Goal: Transaction & Acquisition: Purchase product/service

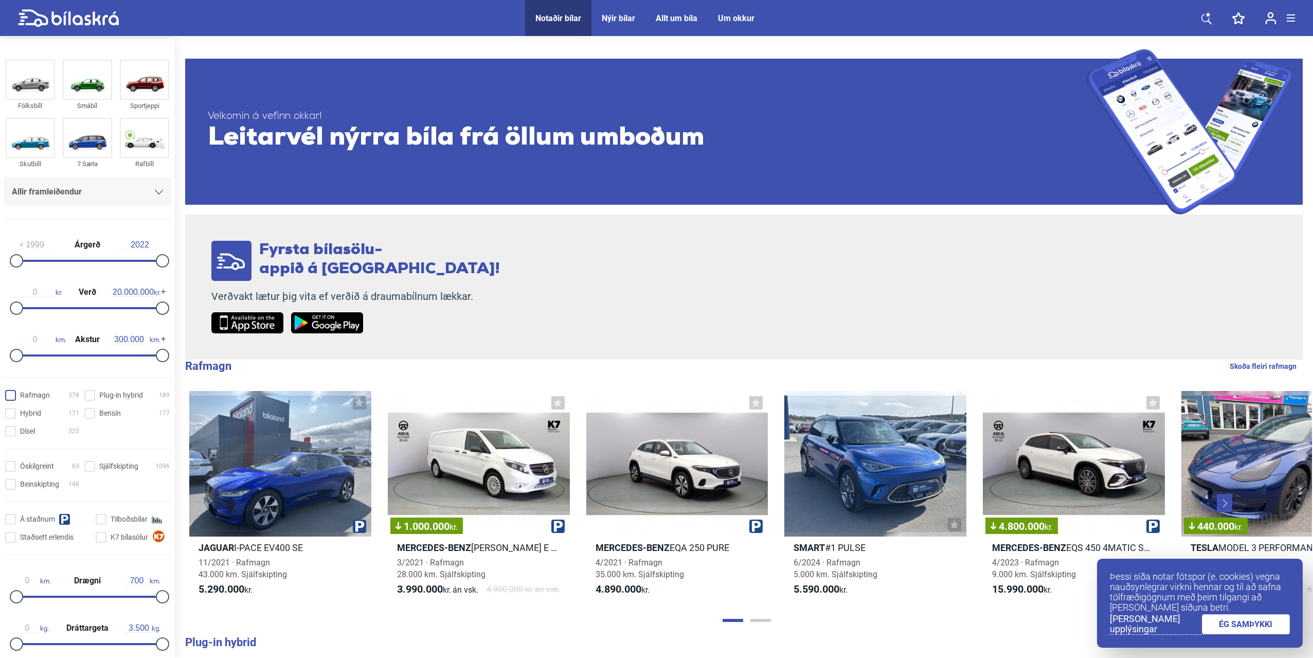
click at [14, 397] on input "Rafmagn 378" at bounding box center [44, 395] width 74 height 11
checkbox input "true"
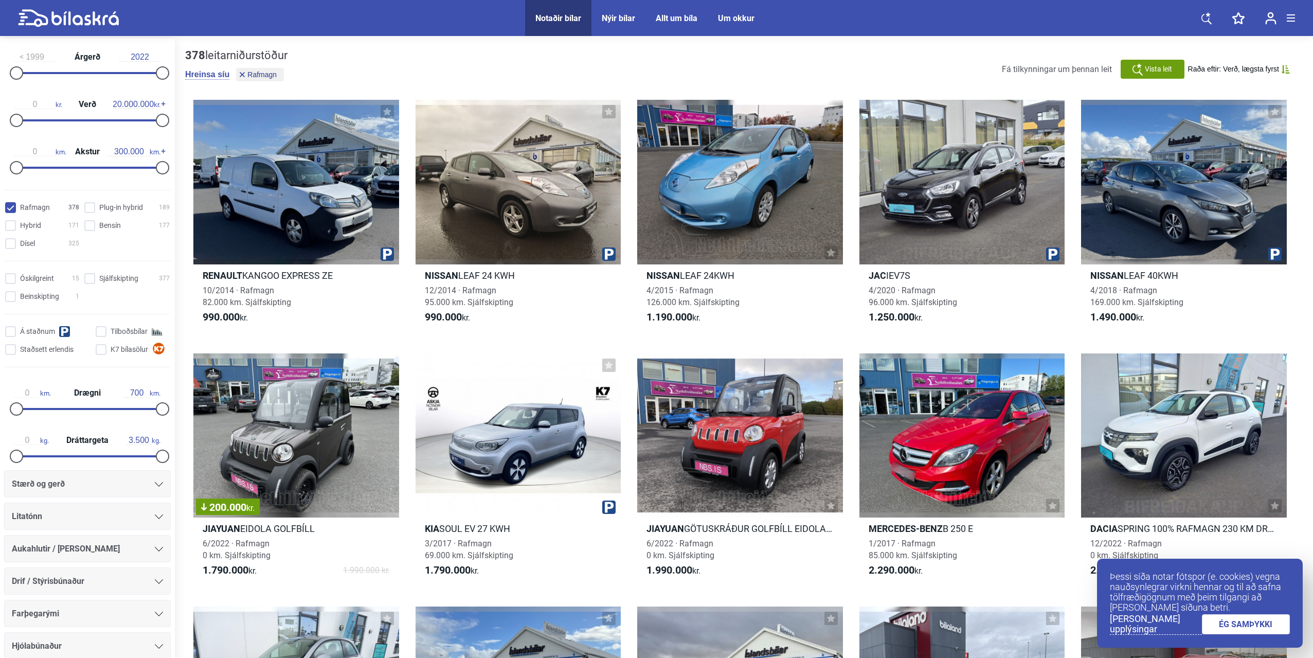
scroll to position [206, 0]
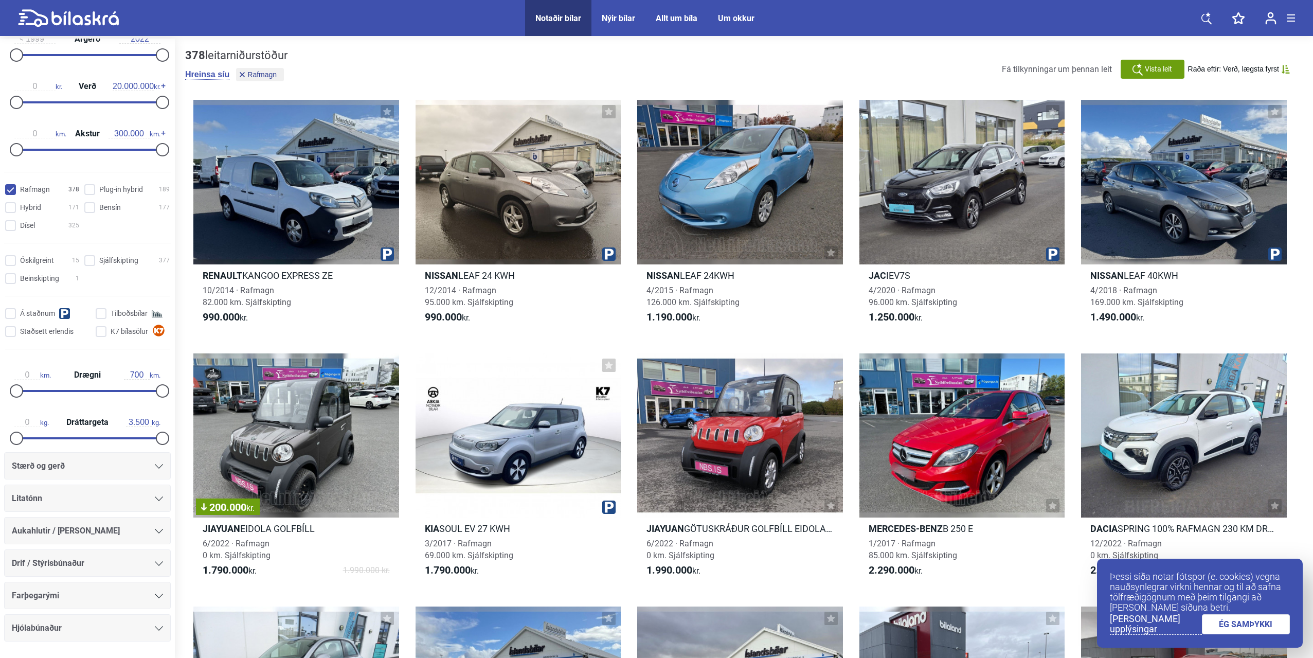
click at [155, 467] on icon at bounding box center [159, 466] width 8 height 5
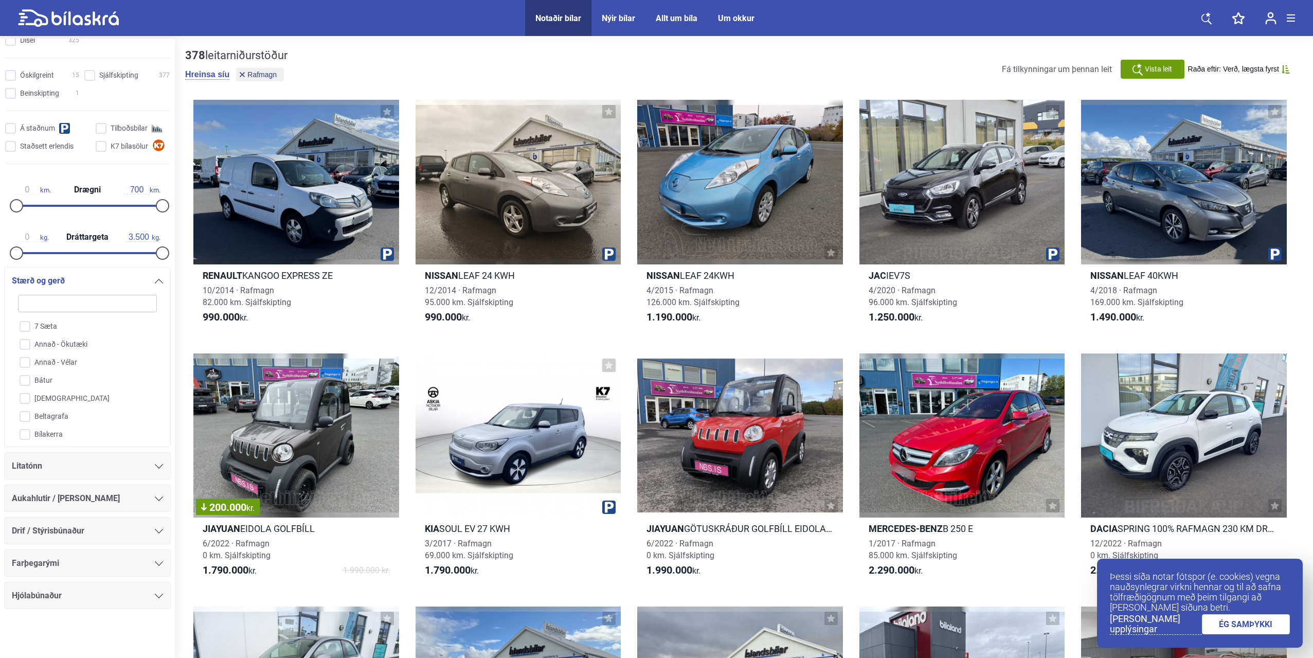
type input "t"
checkbox input "false"
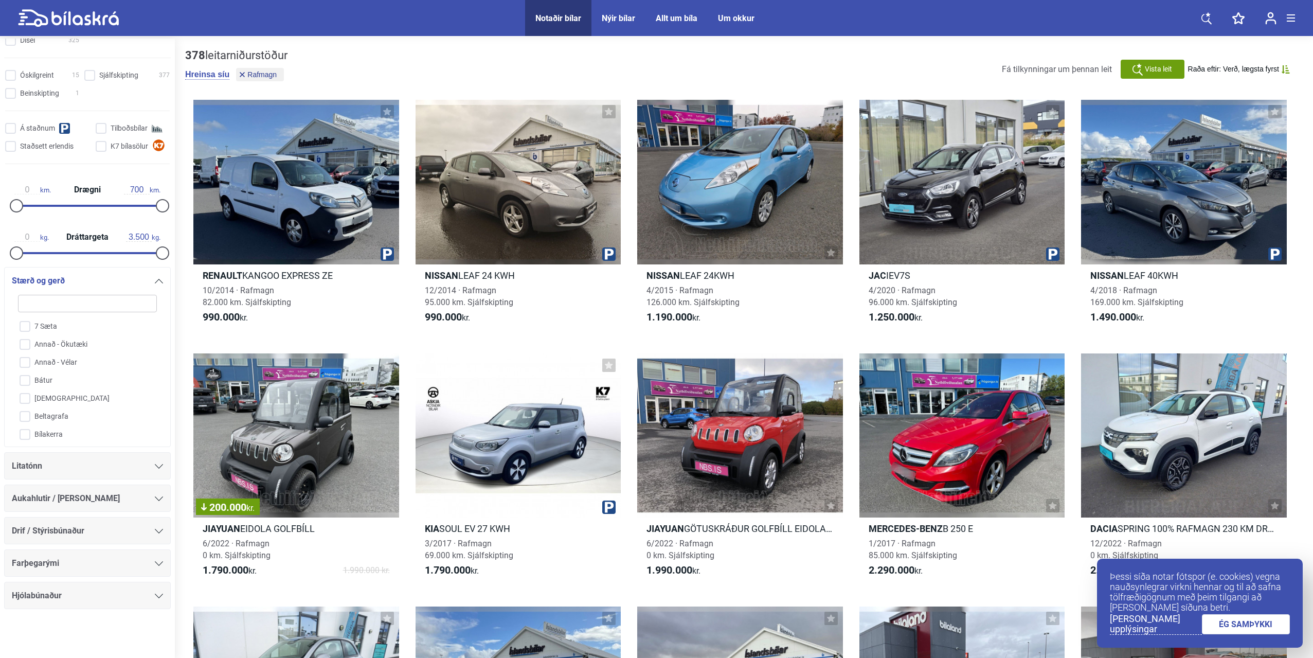
checkbox input "false"
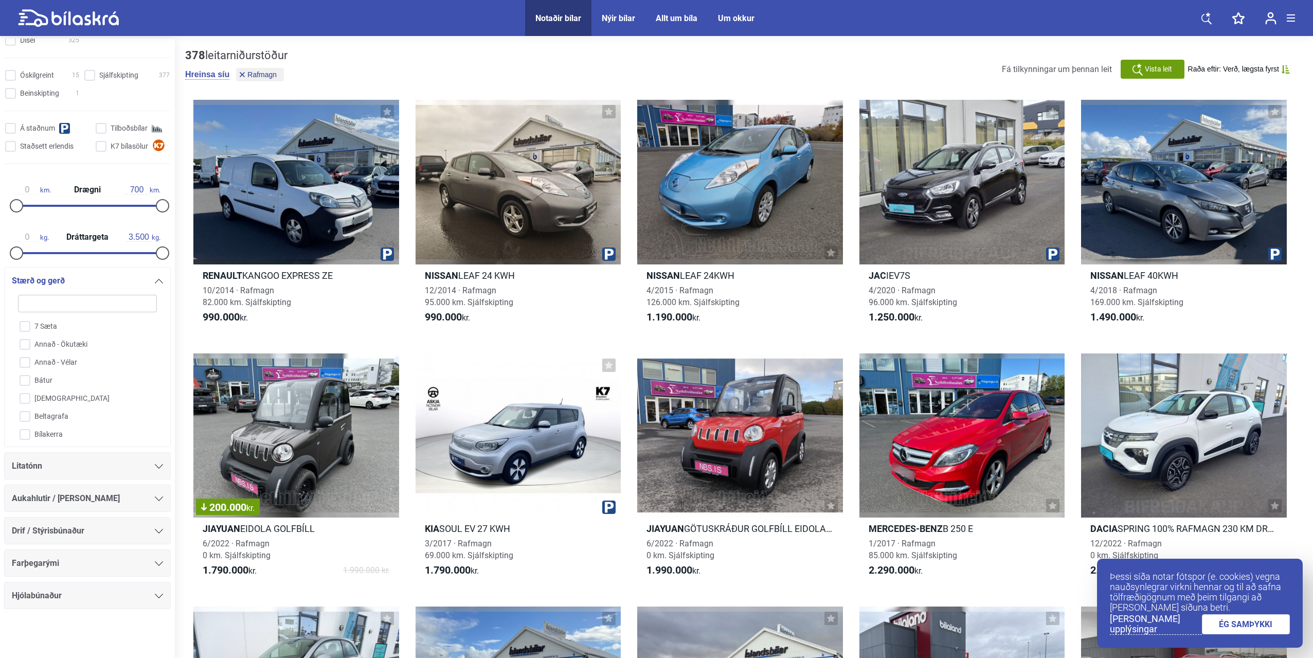
checkbox input "false"
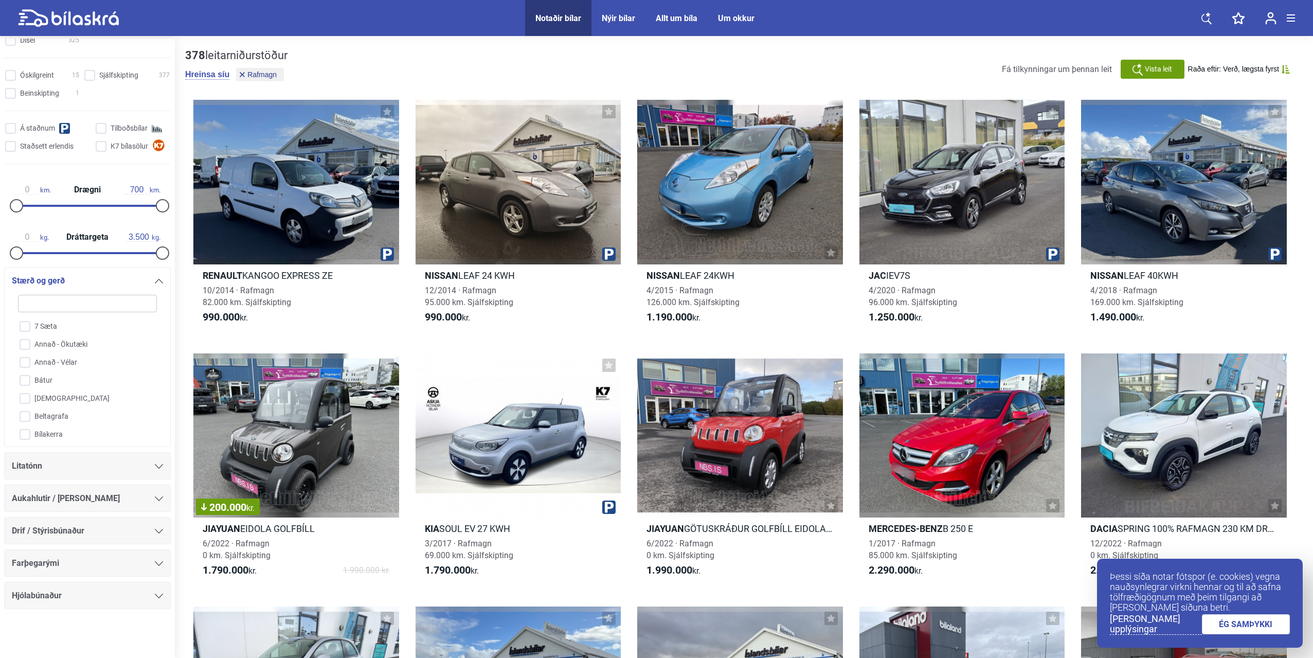
checkbox input "false"
type input "te"
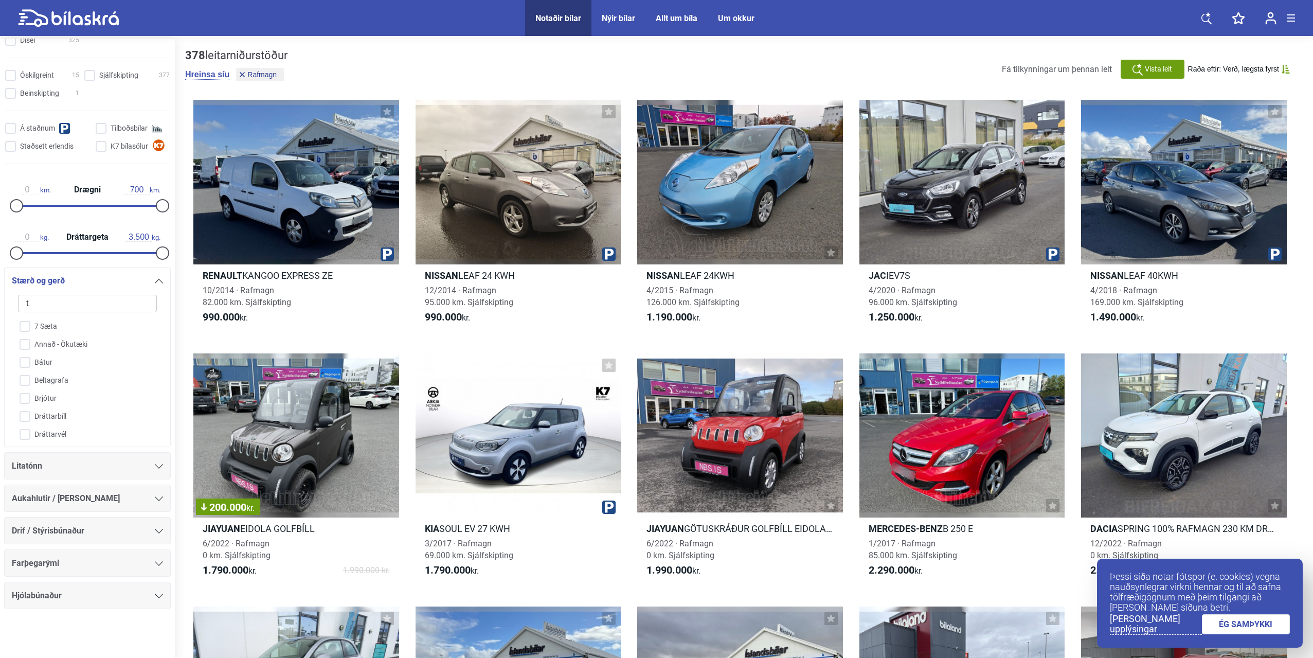
checkbox input "false"
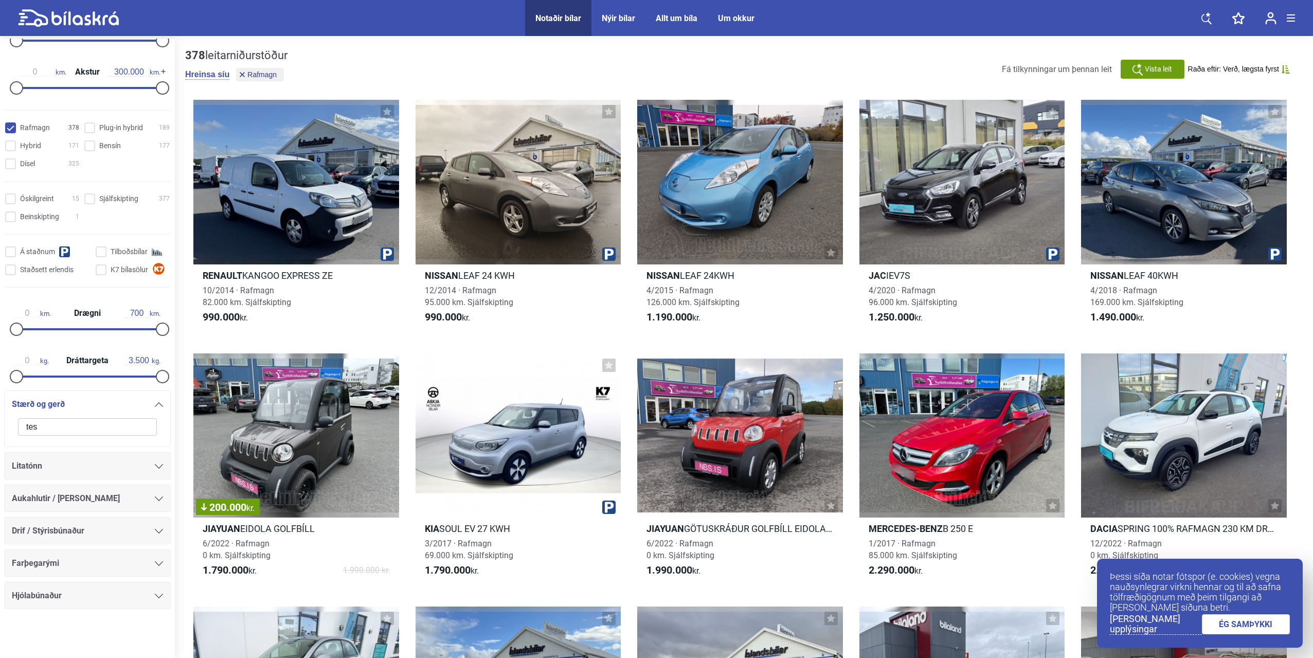
scroll to position [268, 0]
type input "tesla"
click button "hreinsa síu" at bounding box center [0, 0] width 0 height 0
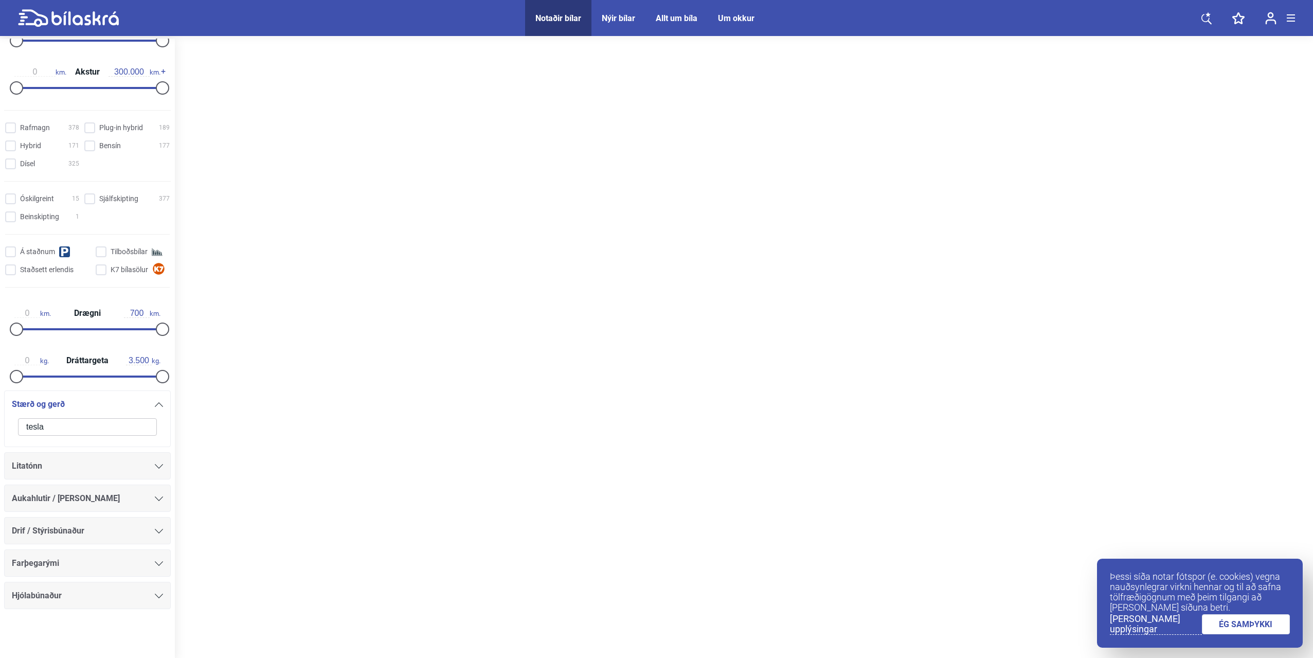
type input "2022"
checkbox input "false"
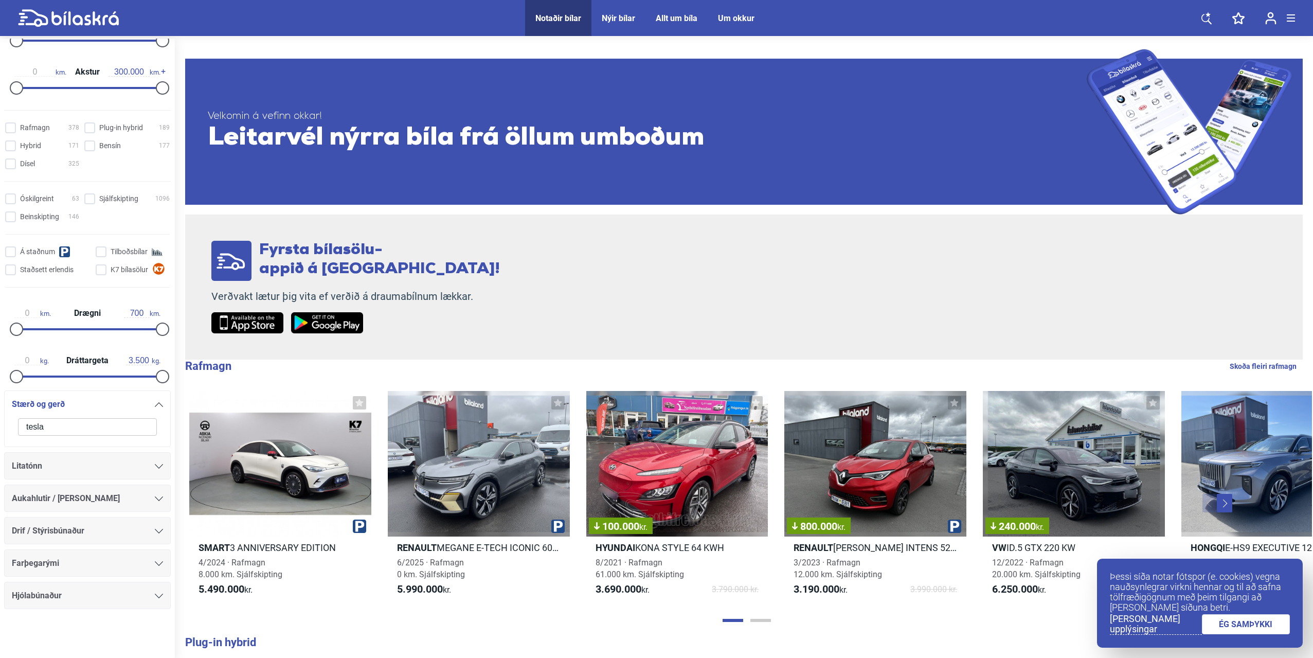
click at [138, 426] on input "tesla" at bounding box center [87, 426] width 139 height 17
click at [133, 426] on input "tesla" at bounding box center [87, 426] width 139 height 17
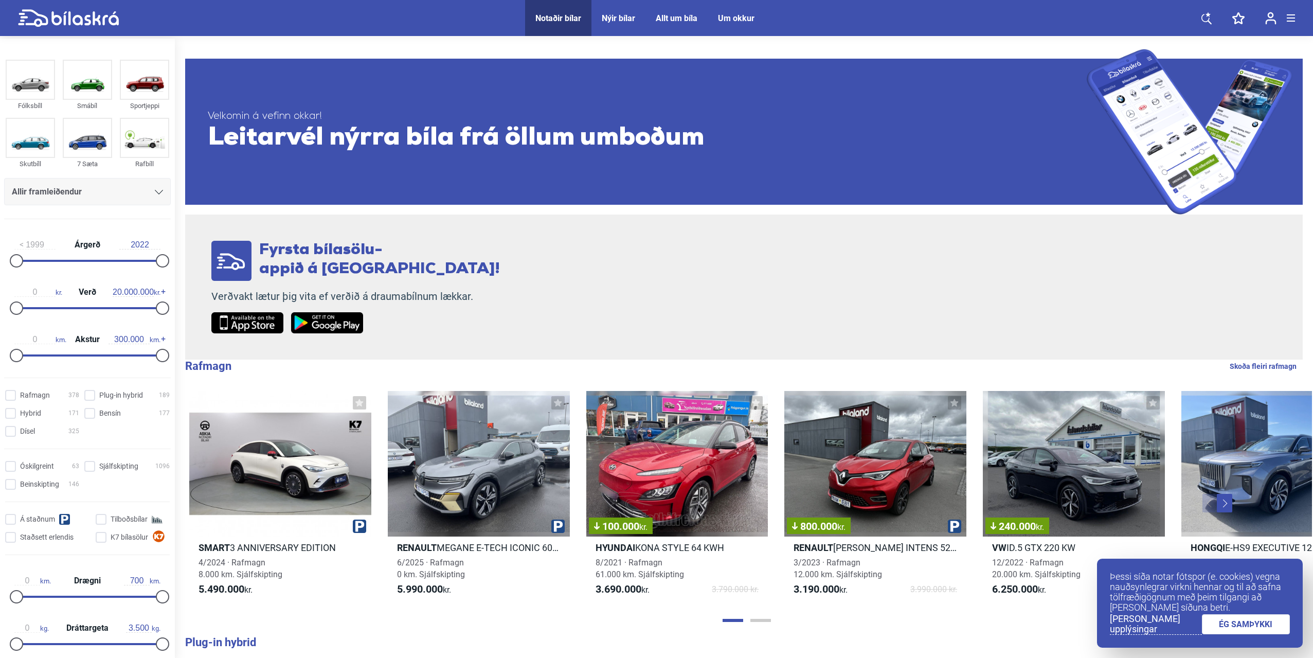
click at [155, 192] on icon at bounding box center [159, 192] width 8 height 5
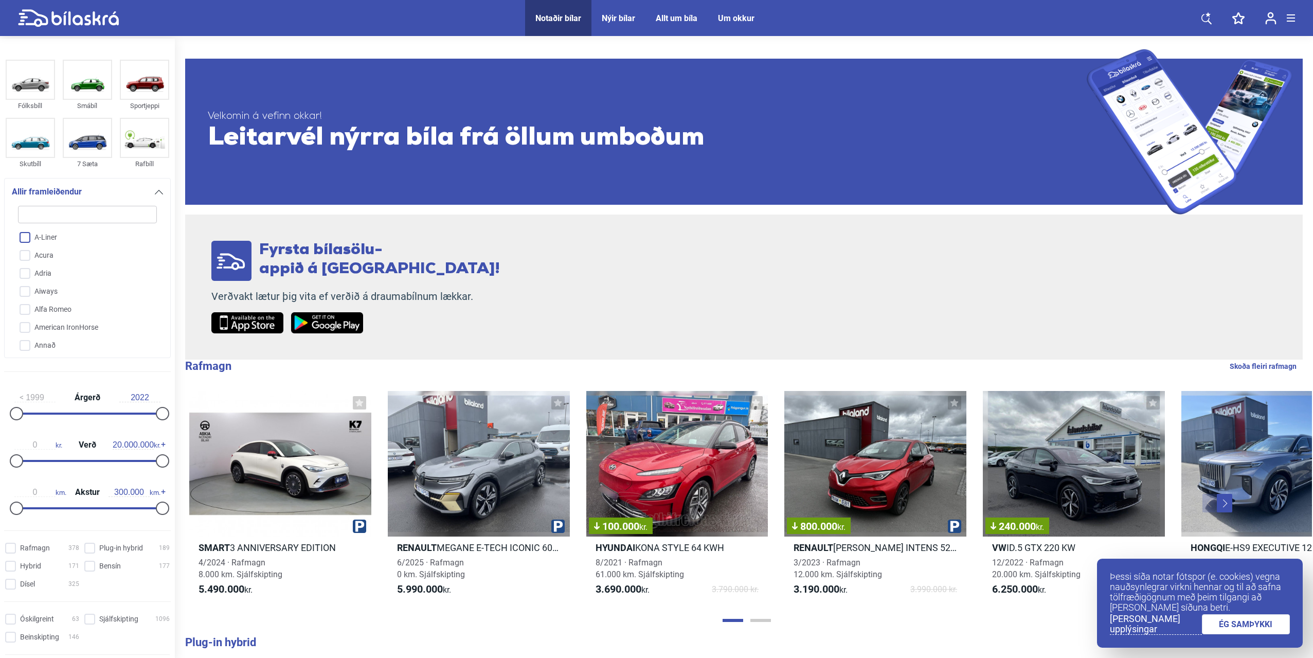
type input "t"
checkbox input "false"
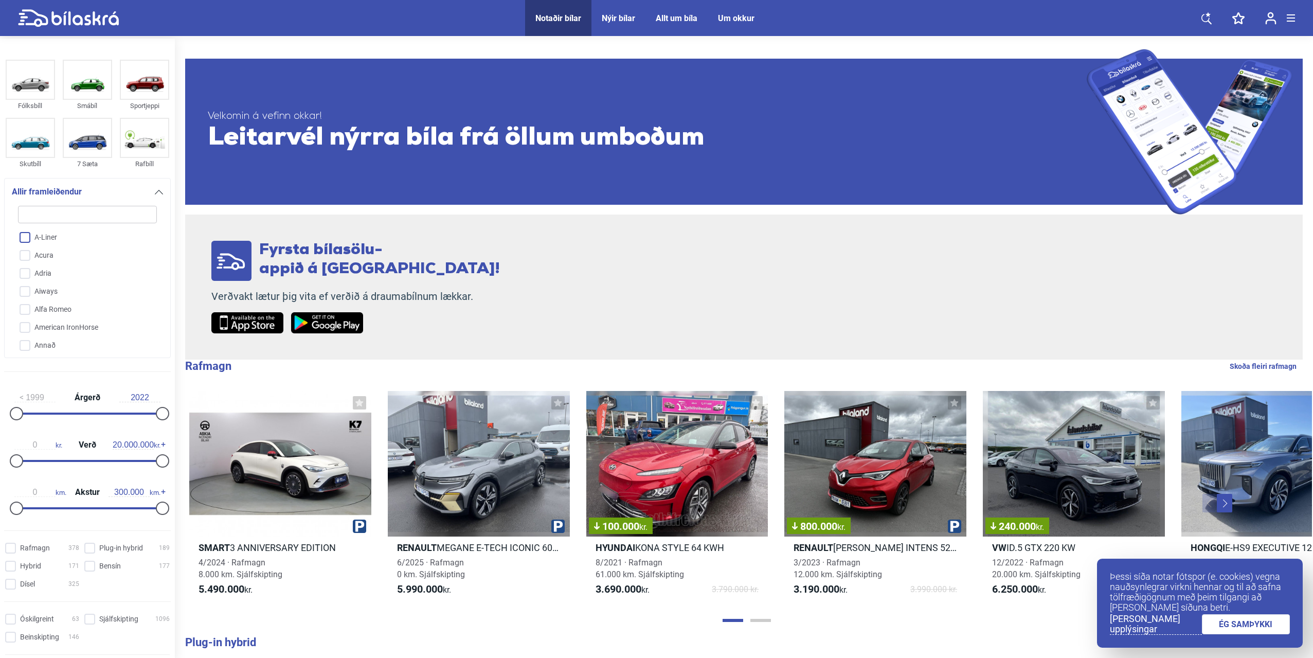
checkbox input "false"
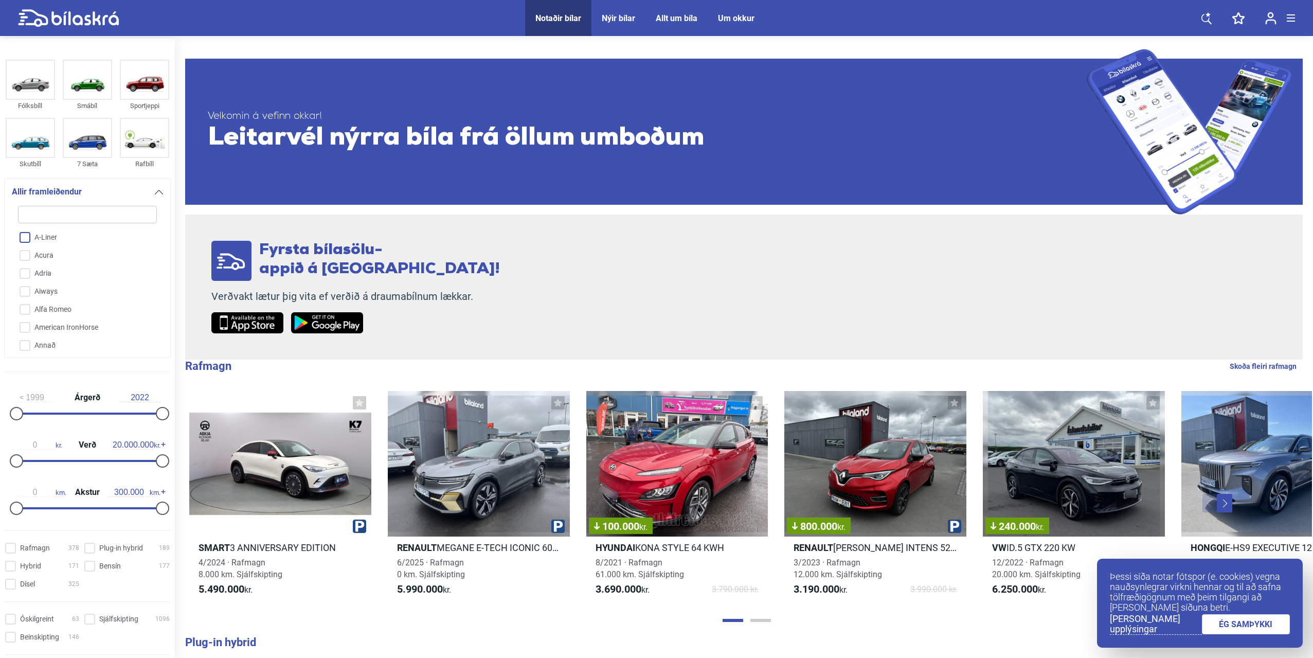
checkbox input "false"
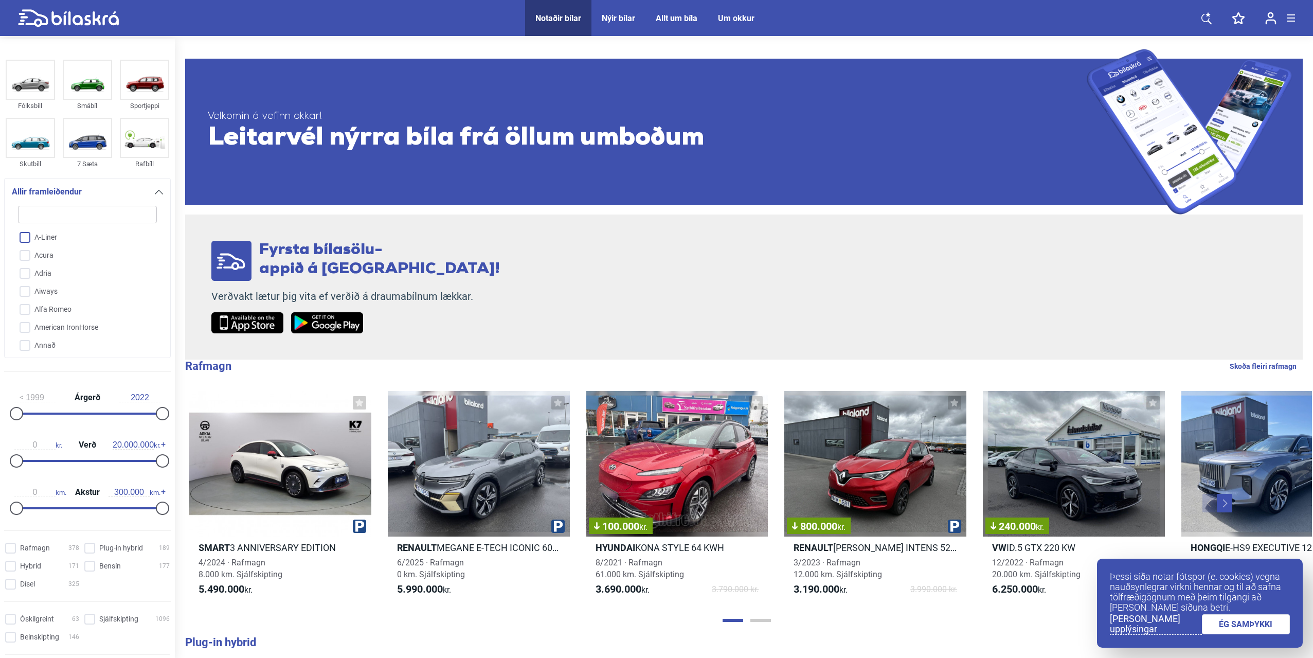
checkbox input "false"
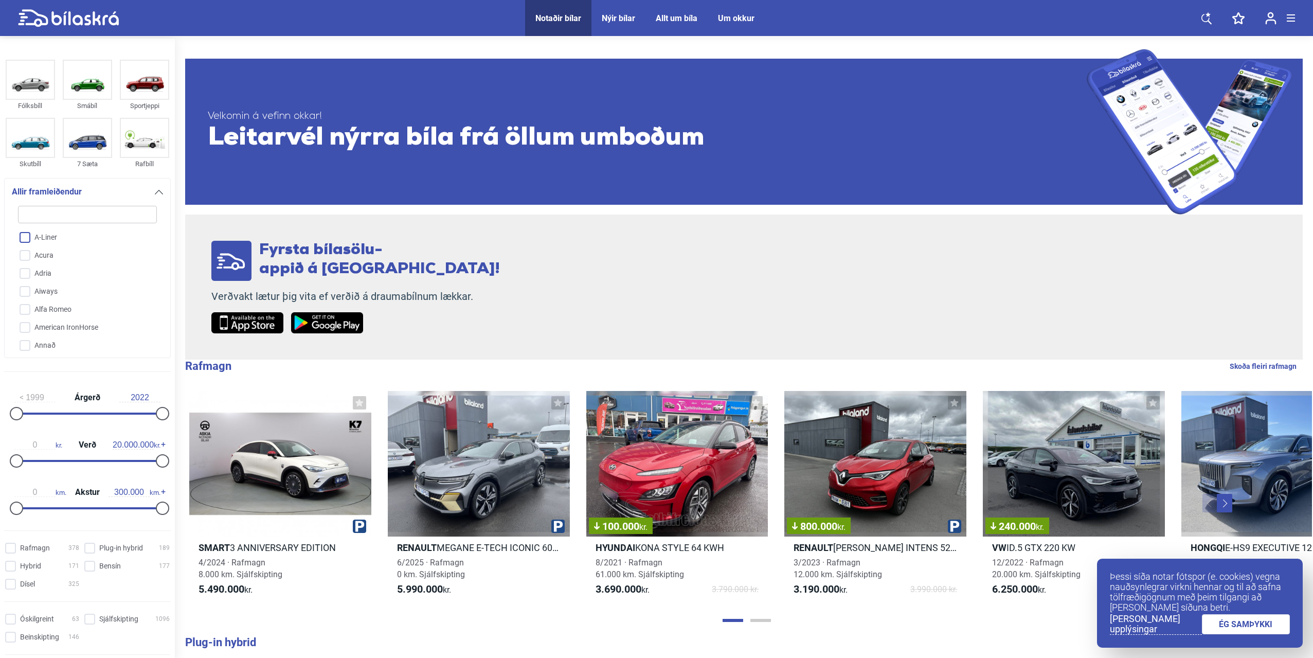
checkbox input "false"
type input "te"
checkbox input "false"
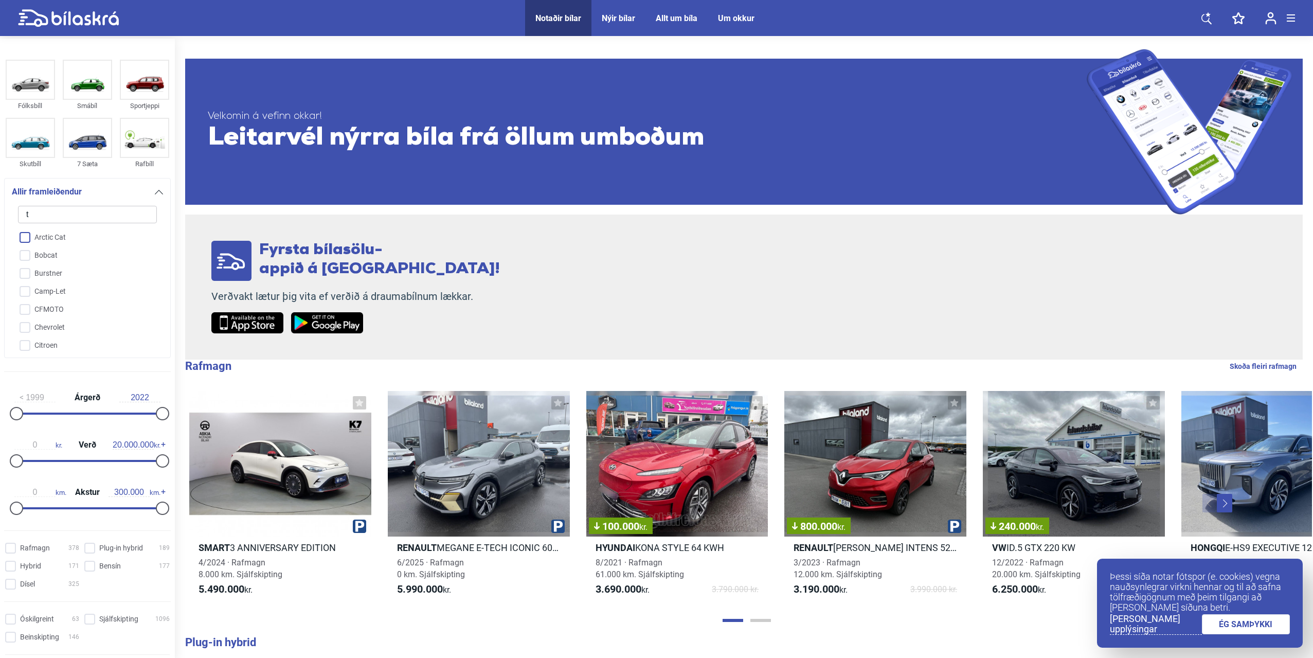
checkbox input "false"
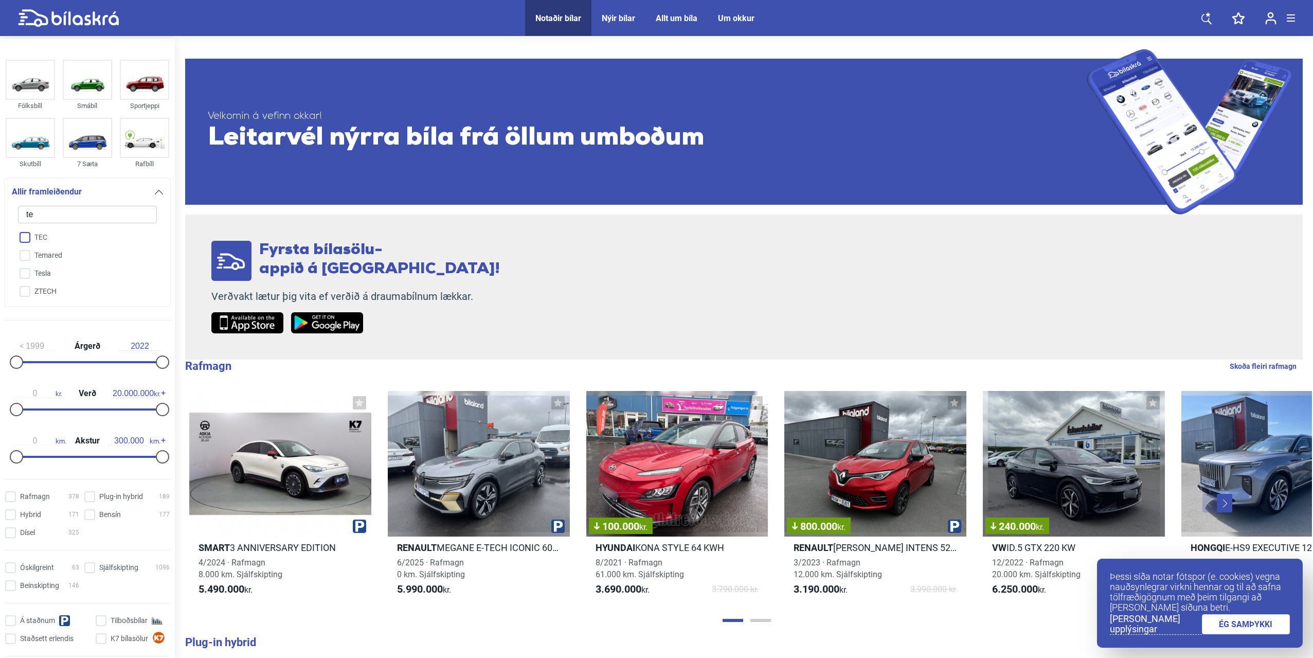
type input "tes"
checkbox input "false"
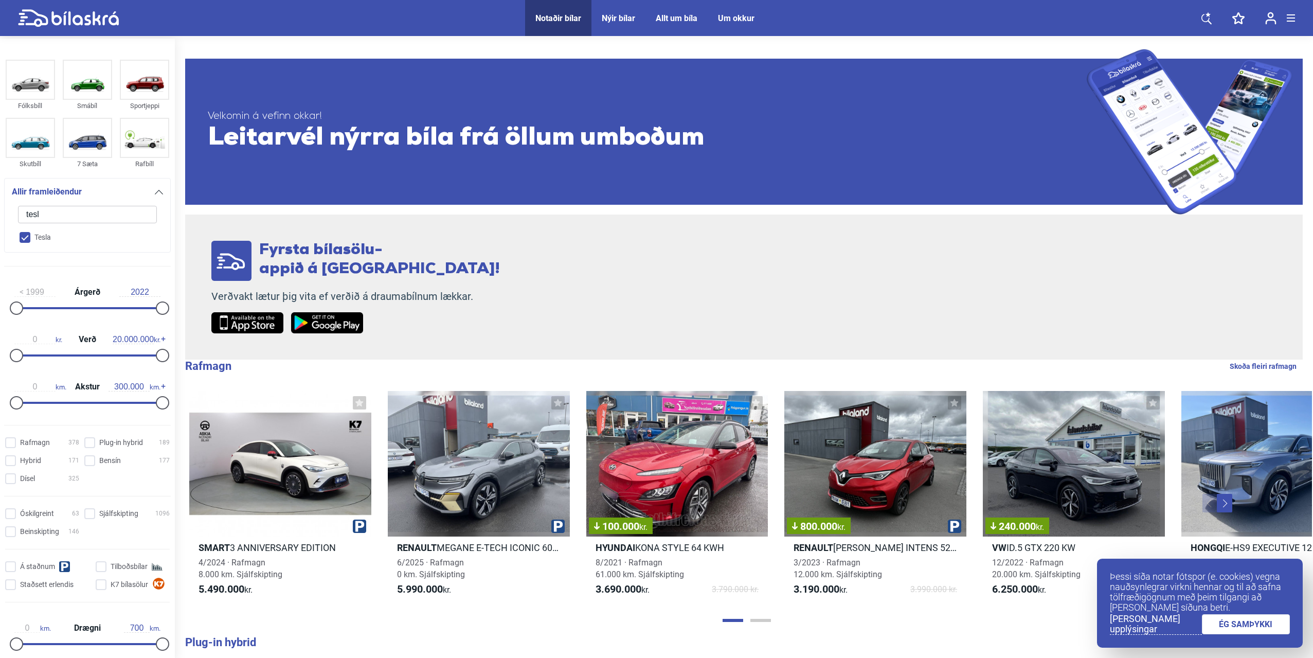
type input "tesla"
checkbox input "true"
checkbox input "false"
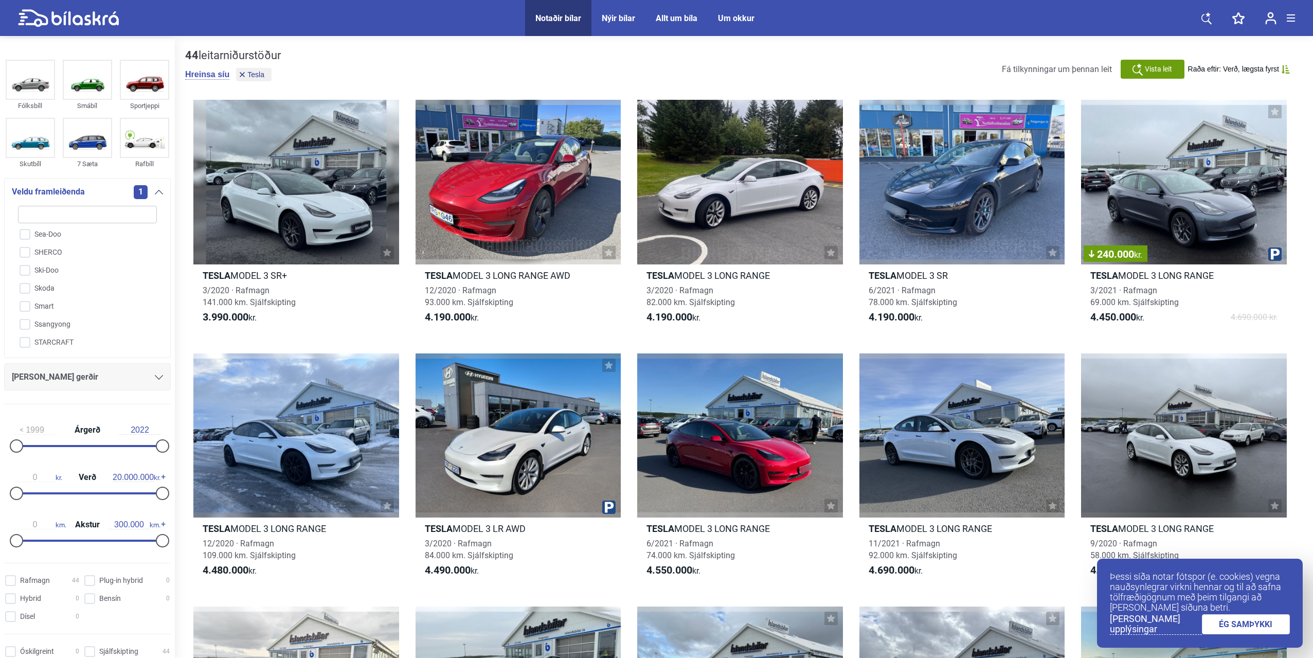
scroll to position [2346, 0]
click at [1225, 622] on link "ÉG SAMÞYKKI" at bounding box center [1246, 624] width 88 height 20
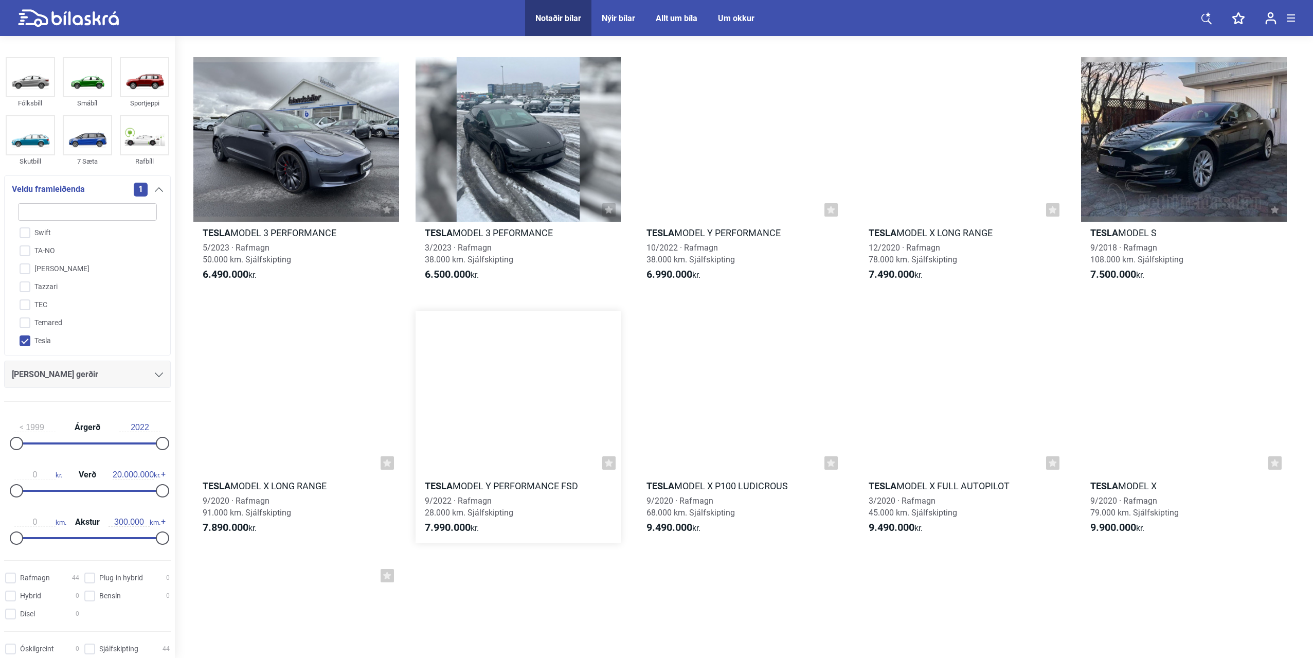
scroll to position [1492, 0]
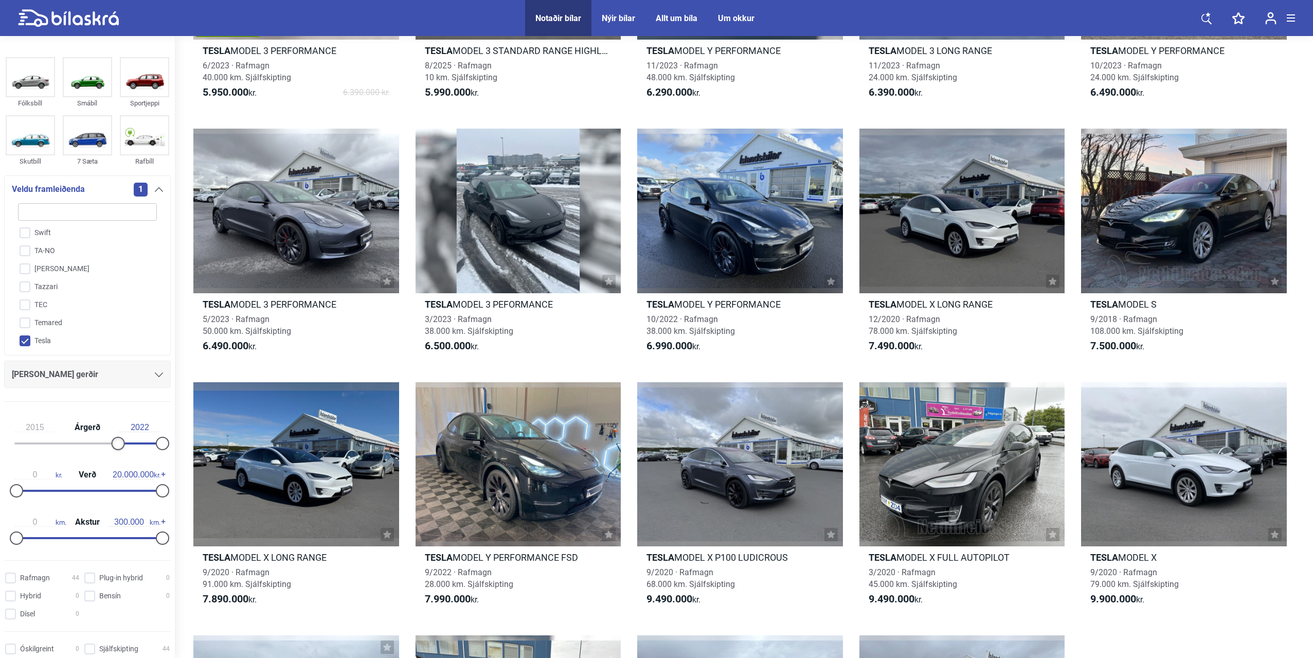
drag, startPoint x: 15, startPoint y: 446, endPoint x: 113, endPoint y: 453, distance: 98.0
click at [113, 453] on div "2015 Árgerð 2022" at bounding box center [87, 433] width 167 height 47
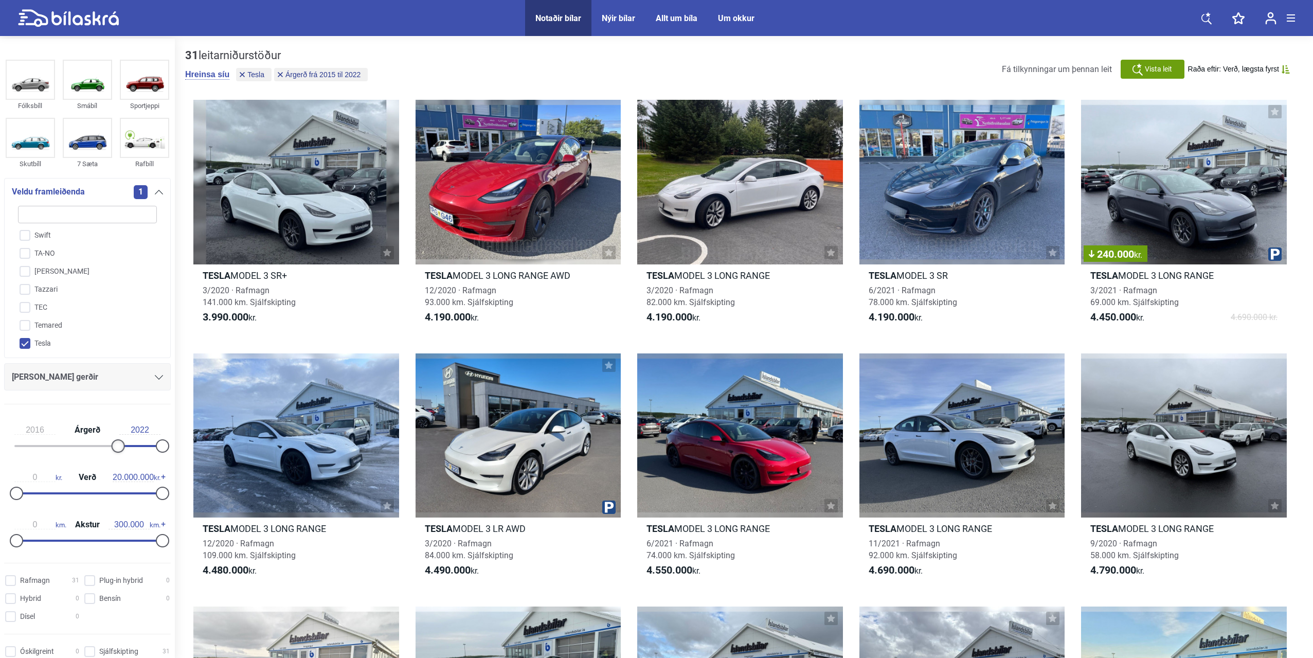
type input "2017"
drag, startPoint x: 118, startPoint y: 449, endPoint x: 129, endPoint y: 448, distance: 10.9
click at [129, 448] on div at bounding box center [130, 445] width 13 height 13
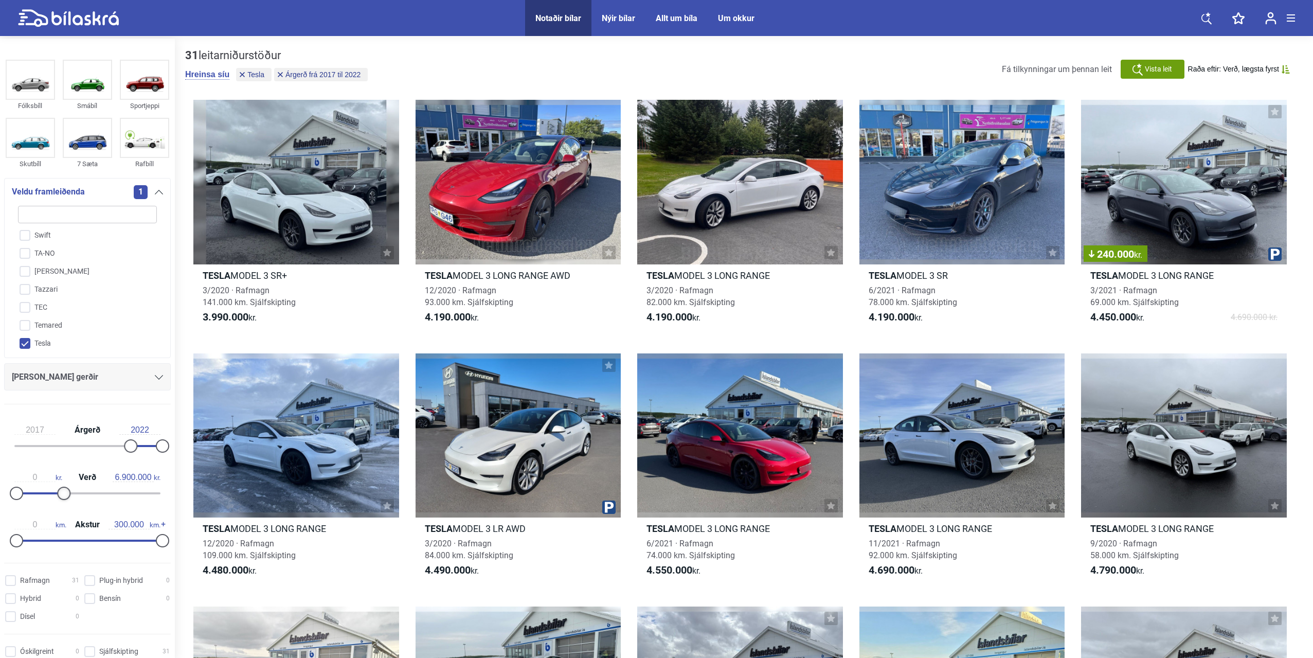
type input "7.000.000"
drag, startPoint x: 157, startPoint y: 491, endPoint x: 65, endPoint y: 493, distance: 92.6
click at [65, 493] on div at bounding box center [67, 493] width 13 height 13
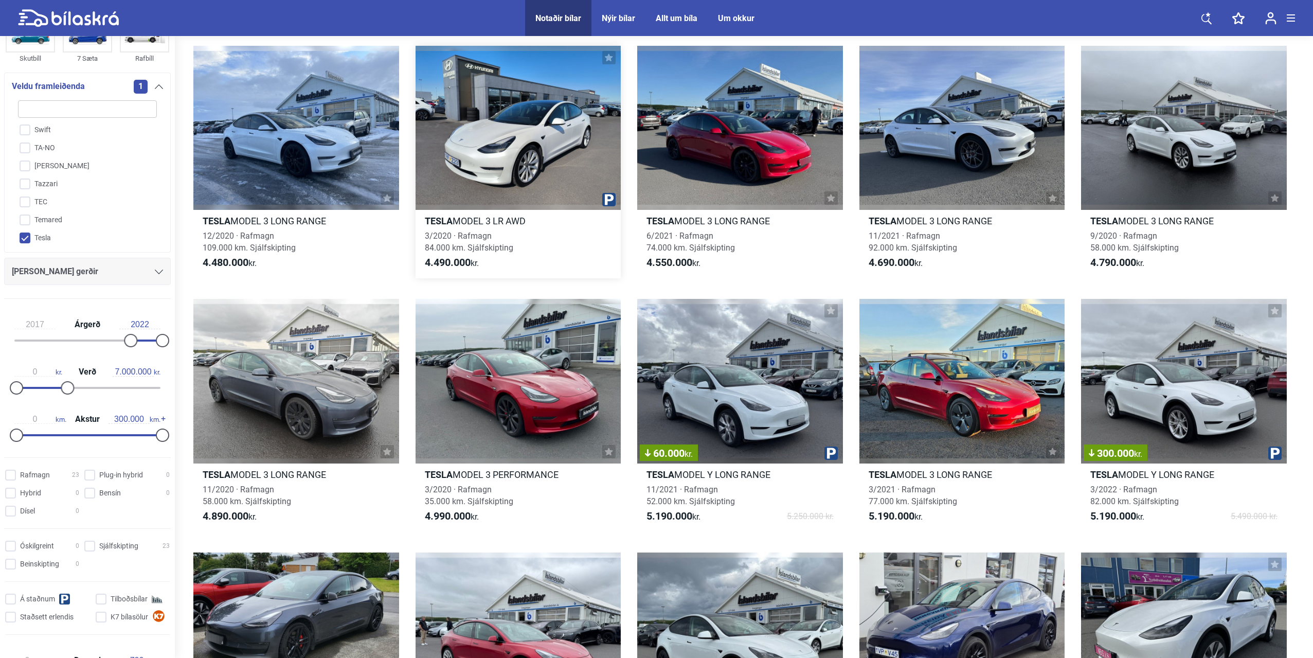
scroll to position [309, 0]
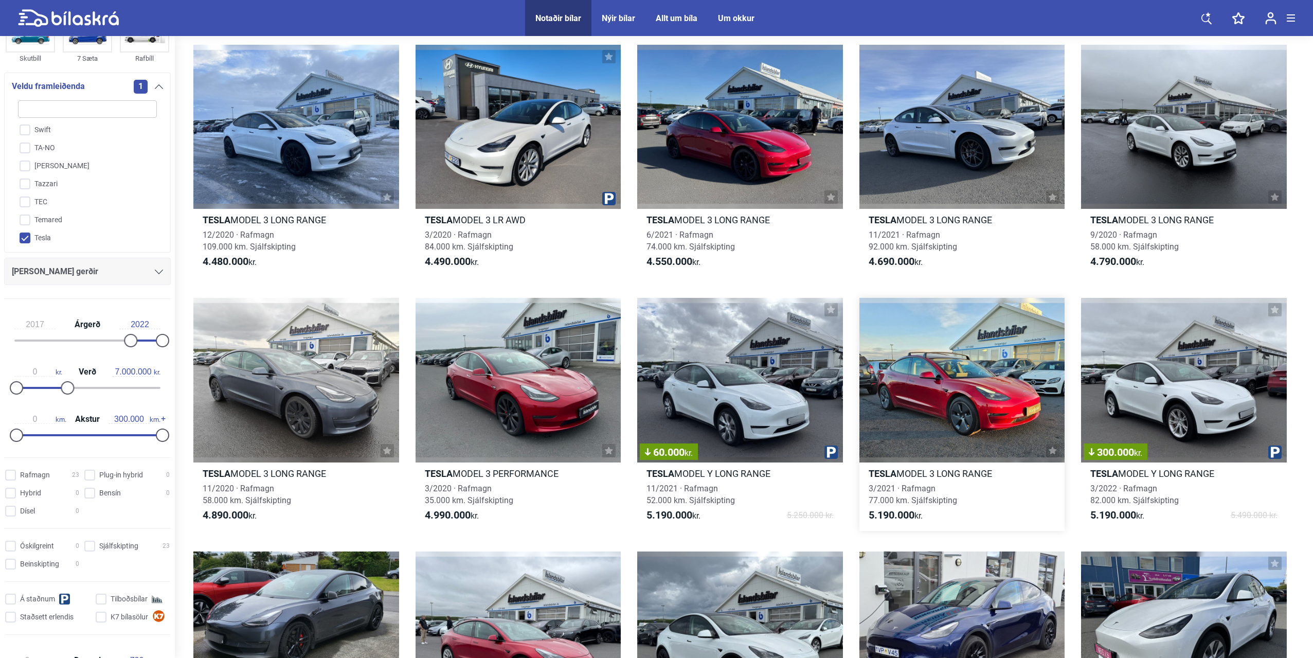
click at [939, 474] on h2 "Tesla MODEL 3 LONG RANGE" at bounding box center [963, 474] width 206 height 12
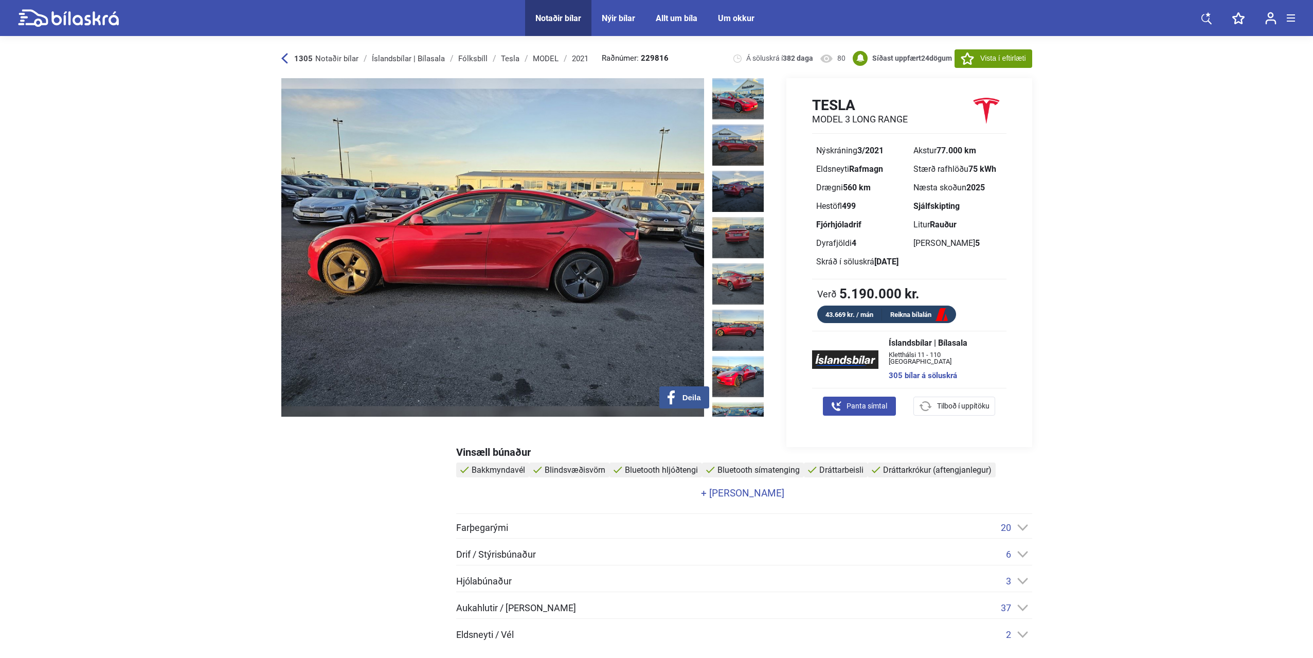
drag, startPoint x: 1213, startPoint y: 352, endPoint x: 1190, endPoint y: 340, distance: 26.2
